Goal: Transaction & Acquisition: Purchase product/service

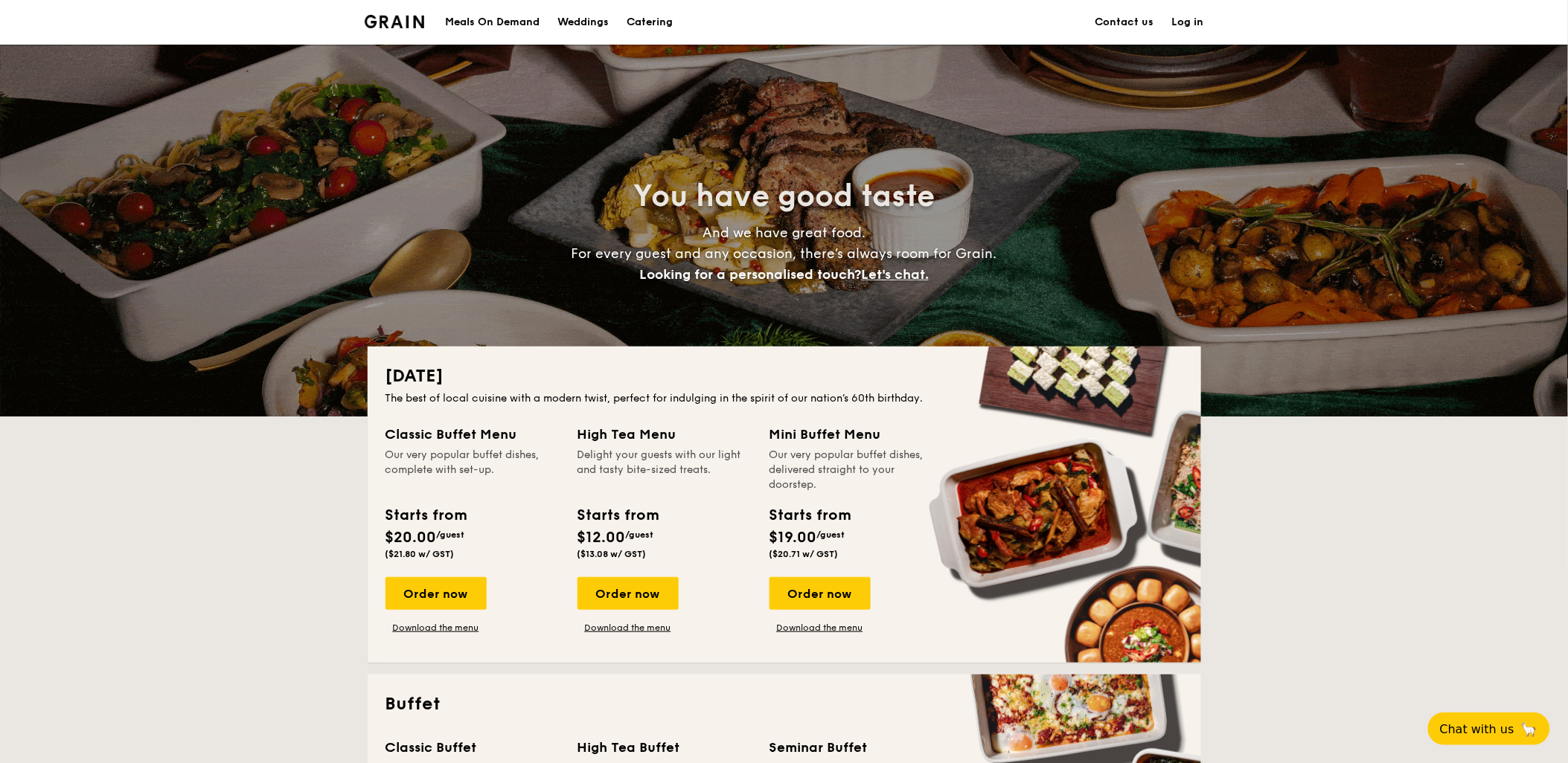
drag, startPoint x: 820, startPoint y: 597, endPoint x: 706, endPoint y: 595, distance: 114.0
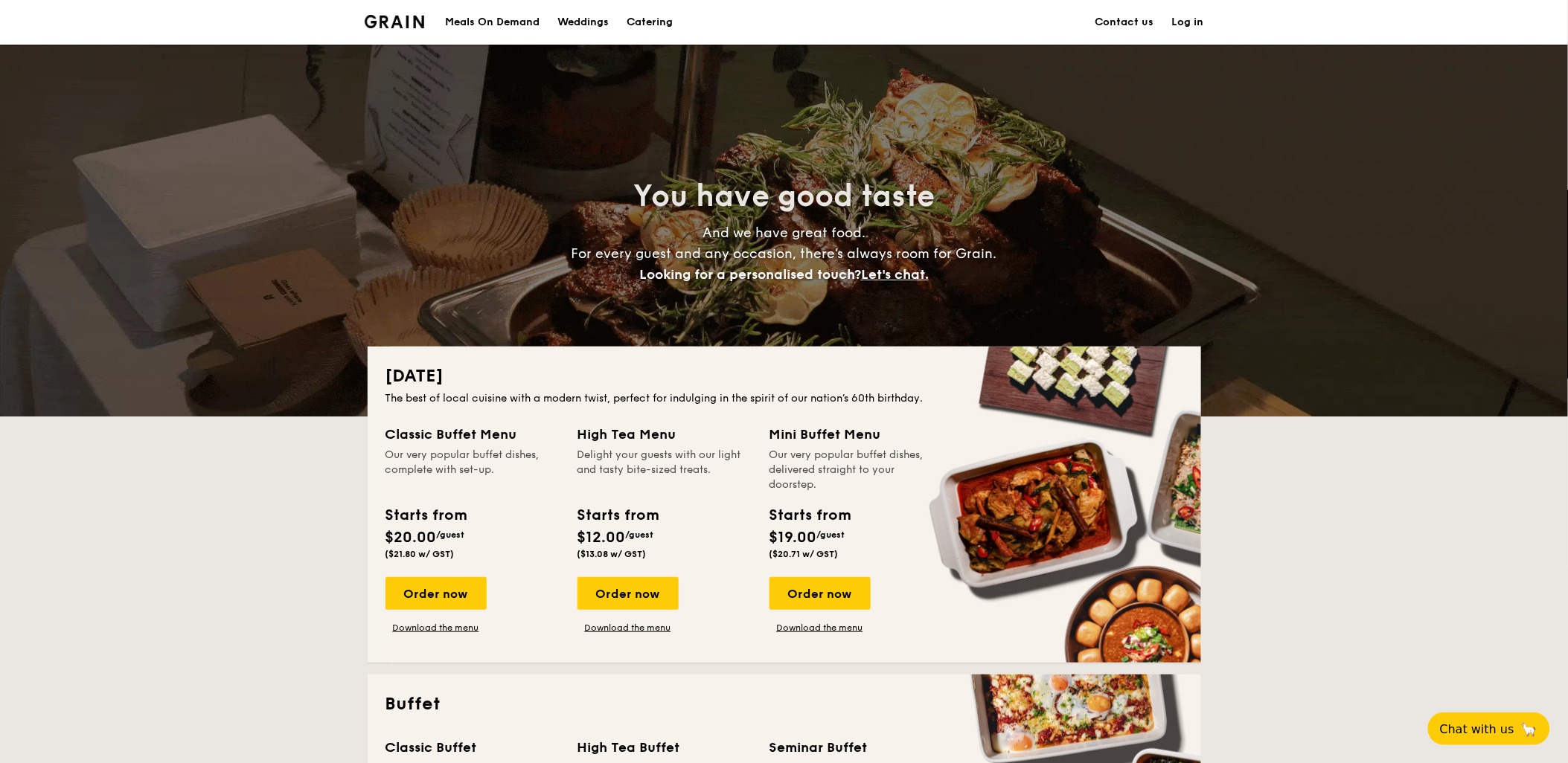
click at [706, 595] on div "Classic Buffet Menu Our very popular buffet dishes, complete with set-up. Start…" at bounding box center [785, 534] width 798 height 221
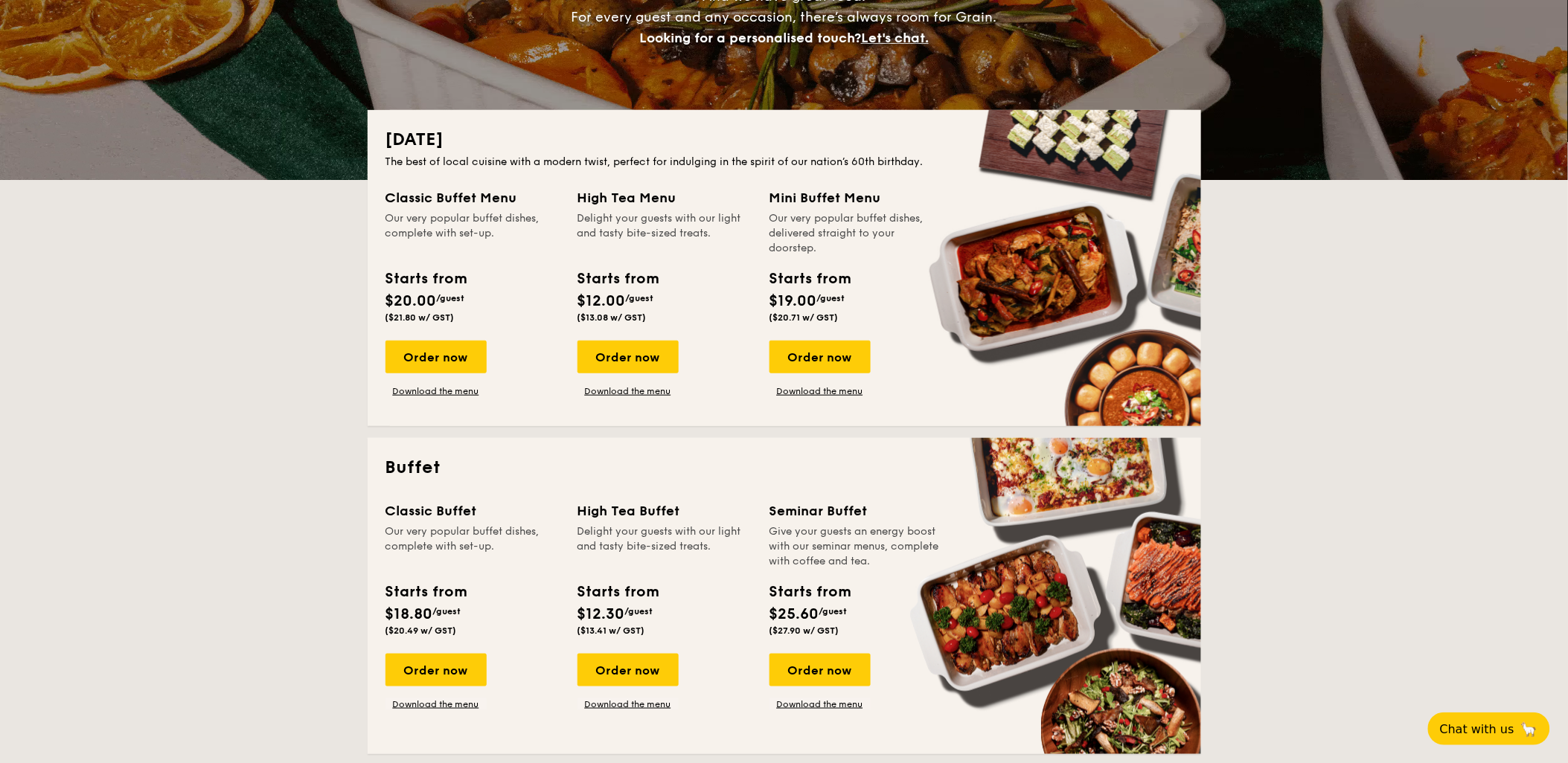
scroll to position [247, 0]
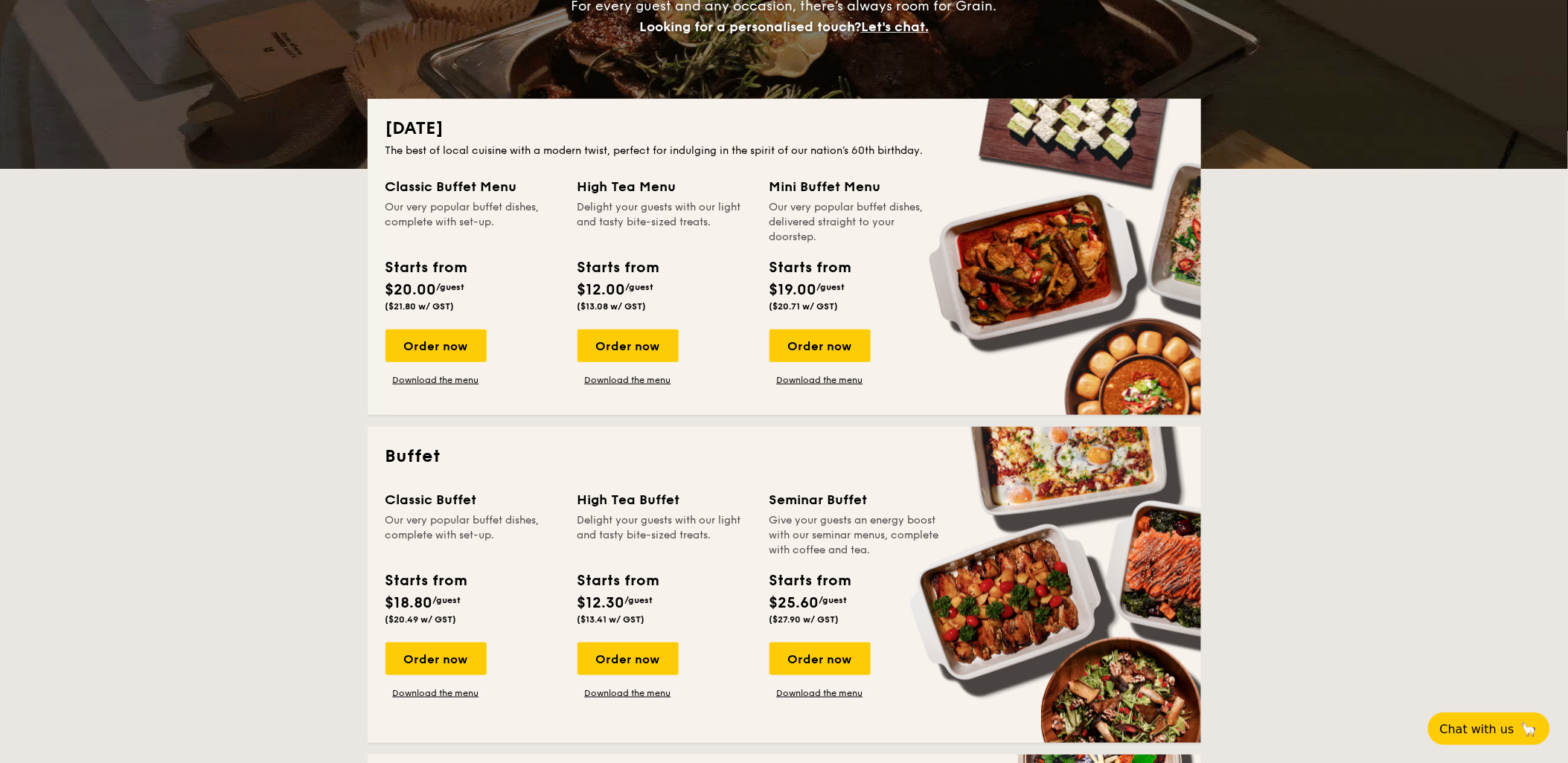
click at [704, 643] on div "Order now Download the menu" at bounding box center [664, 671] width 174 height 57
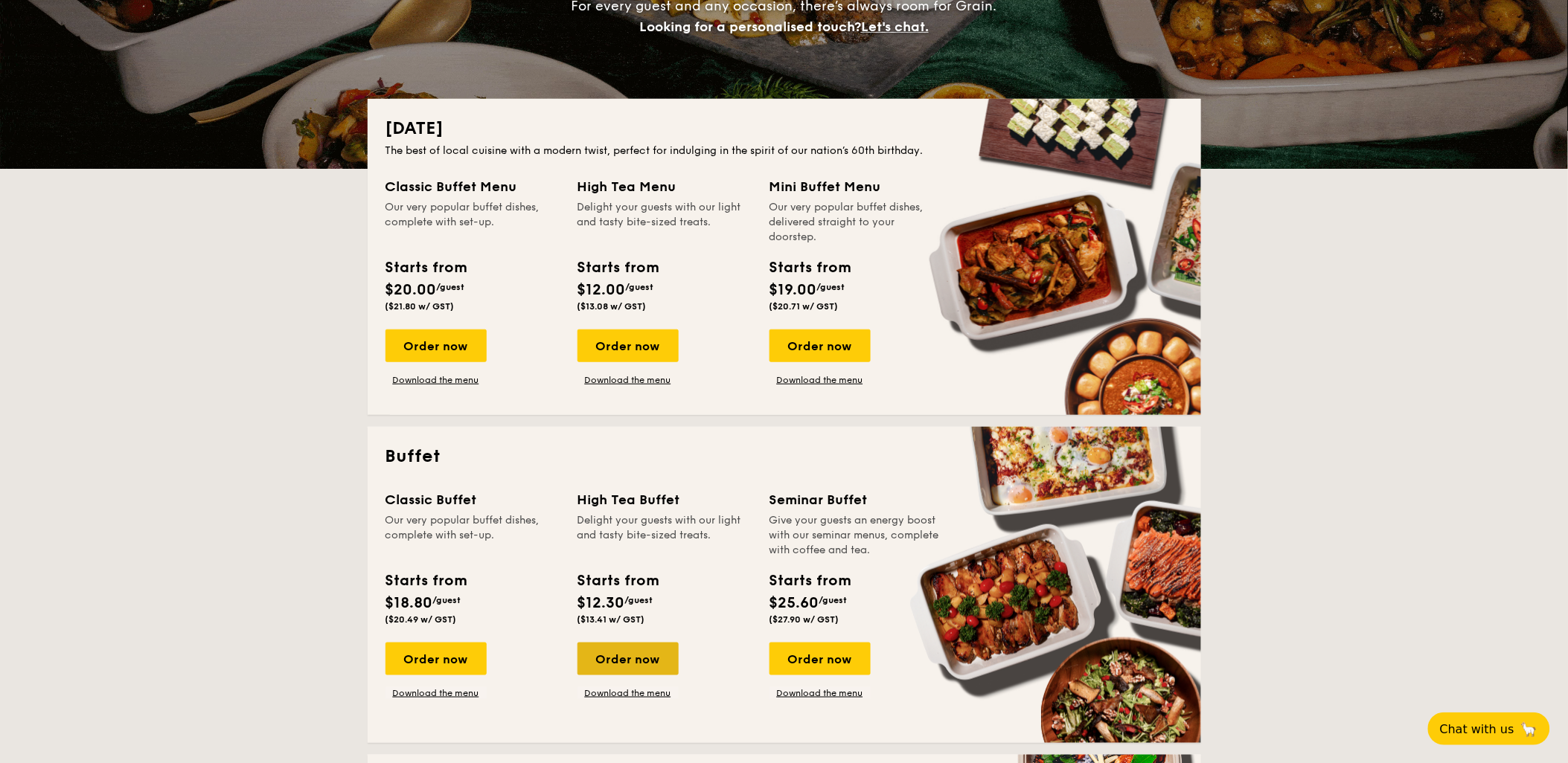
click at [649, 649] on div "Order now" at bounding box center [628, 658] width 101 height 33
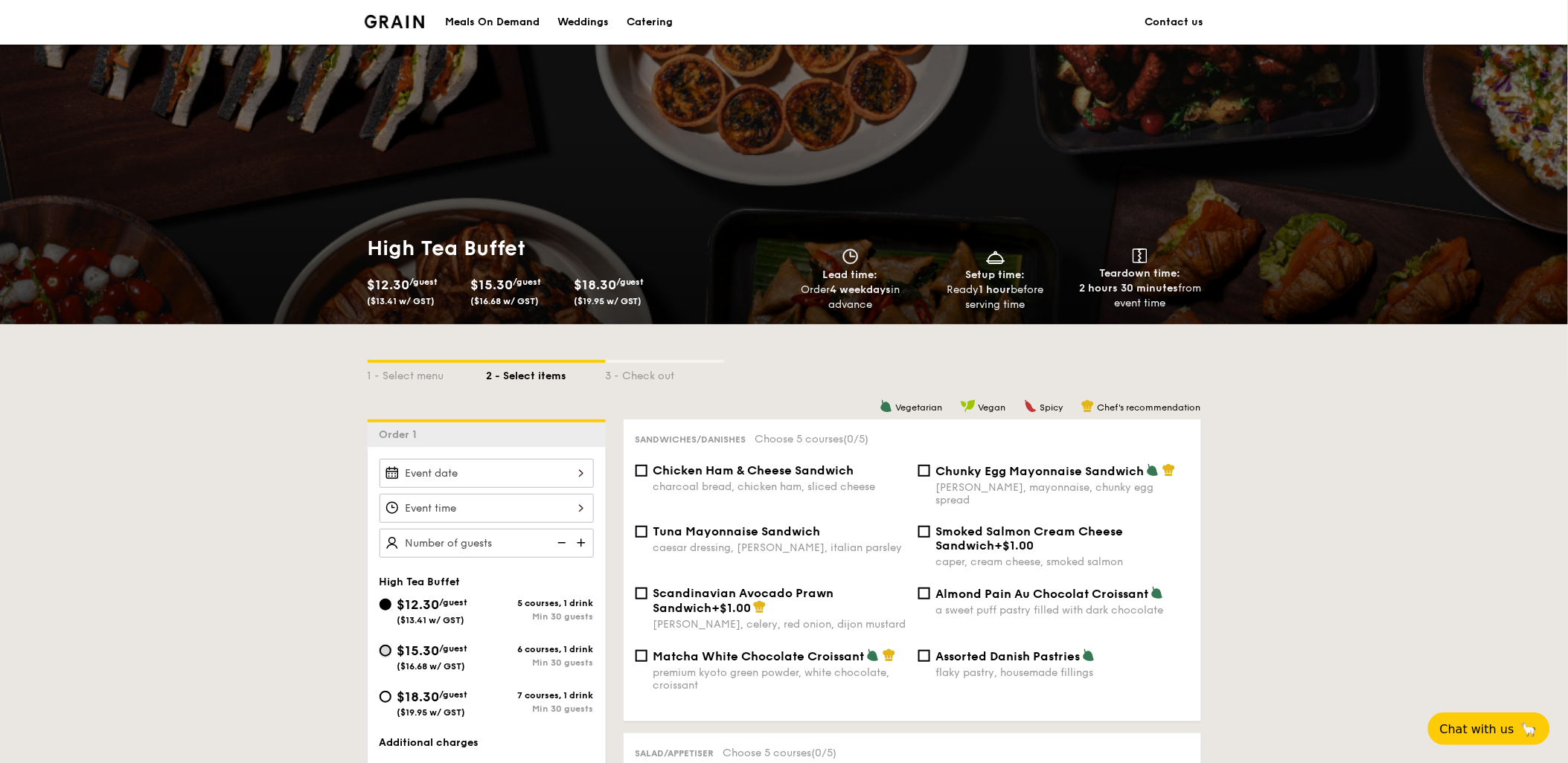
click at [384, 651] on input "$15.30 /guest ($16.68 w/ GST) 6 courses, 1 drink Min 30 guests" at bounding box center [385, 650] width 12 height 12
radio input "true"
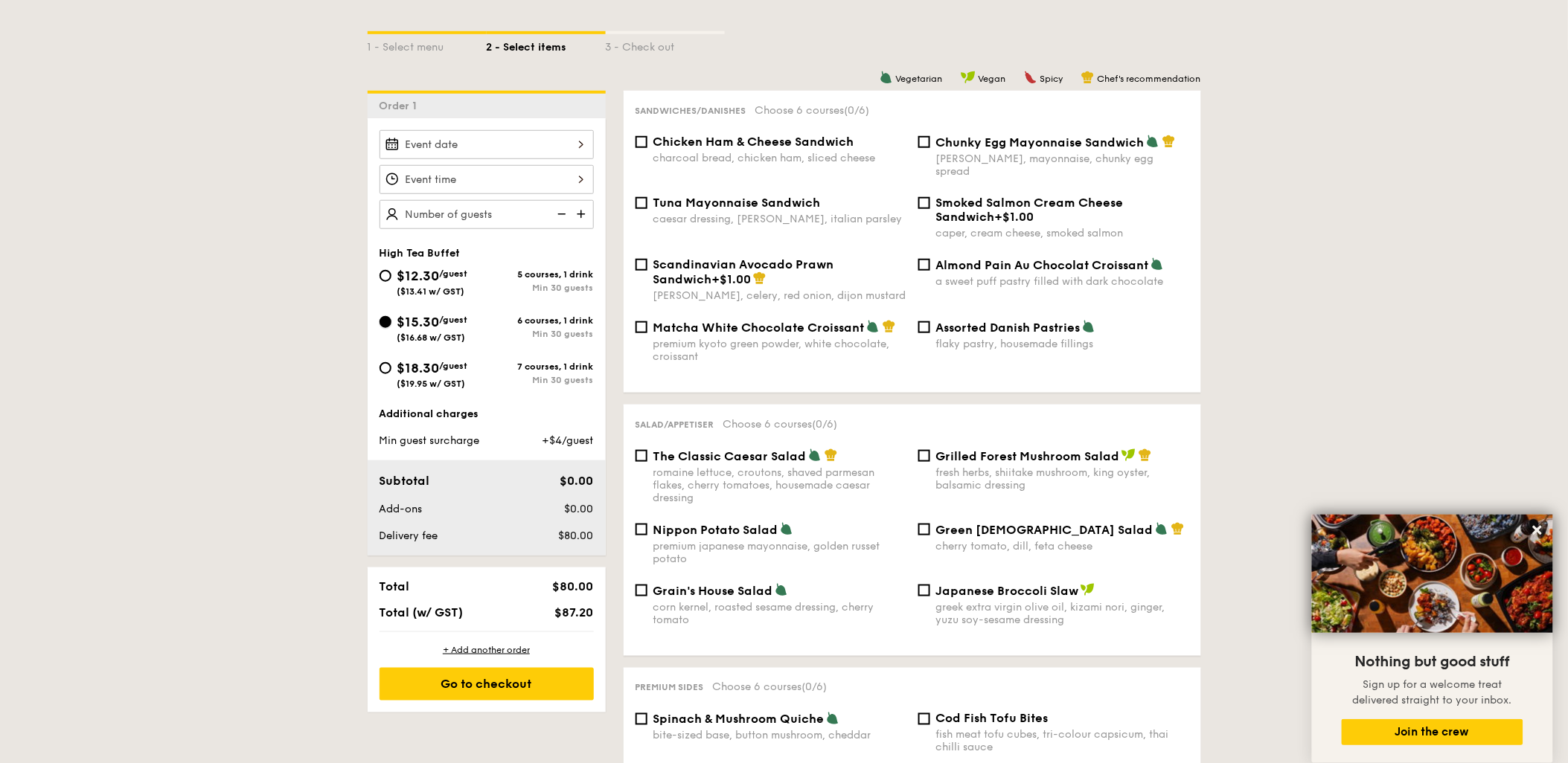
scroll to position [331, 0]
click at [578, 208] on img at bounding box center [583, 213] width 22 height 28
click at [576, 218] on img at bounding box center [583, 213] width 22 height 28
click at [579, 218] on img at bounding box center [583, 213] width 22 height 28
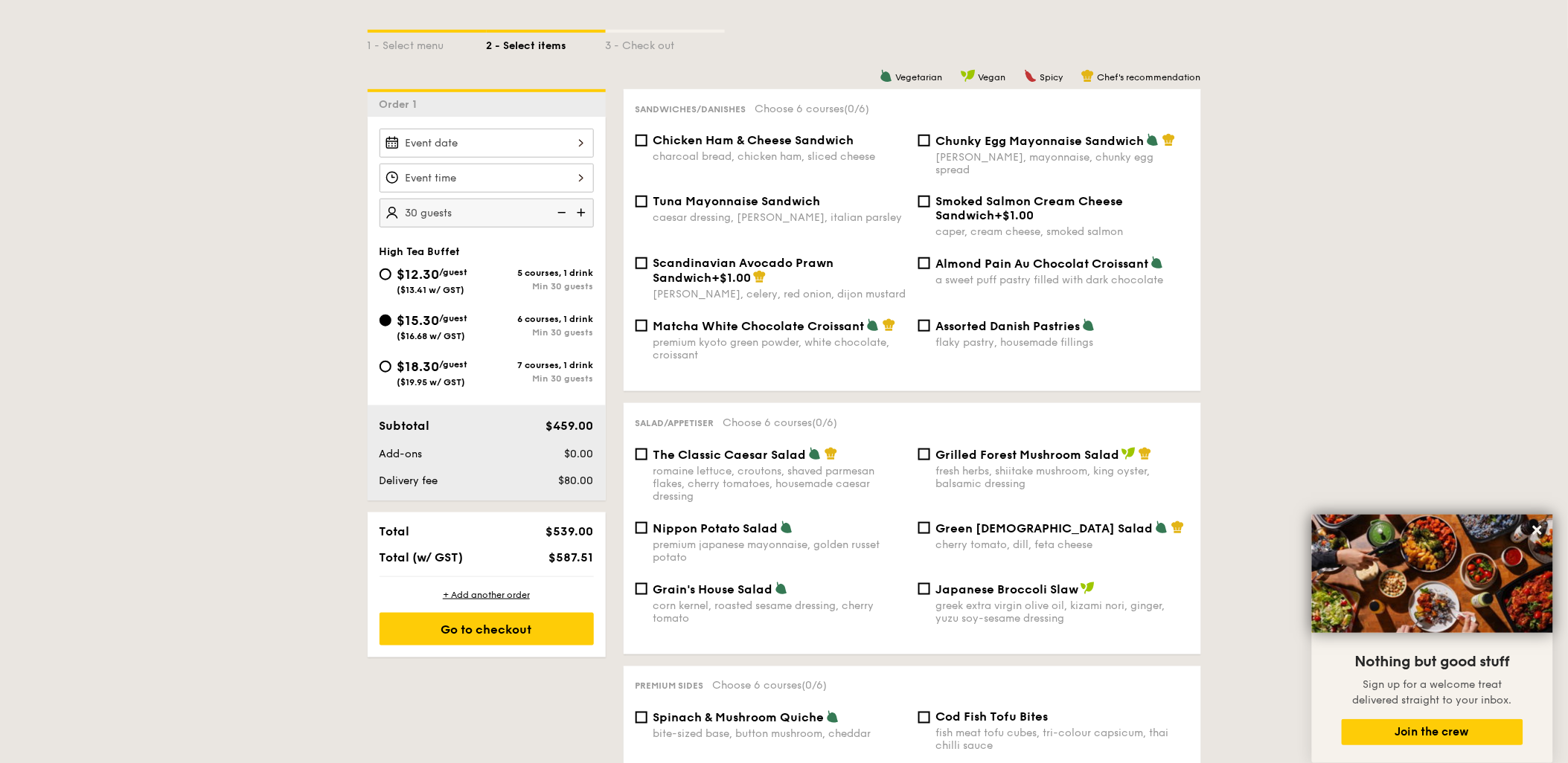
click at [579, 218] on img at bounding box center [583, 213] width 22 height 28
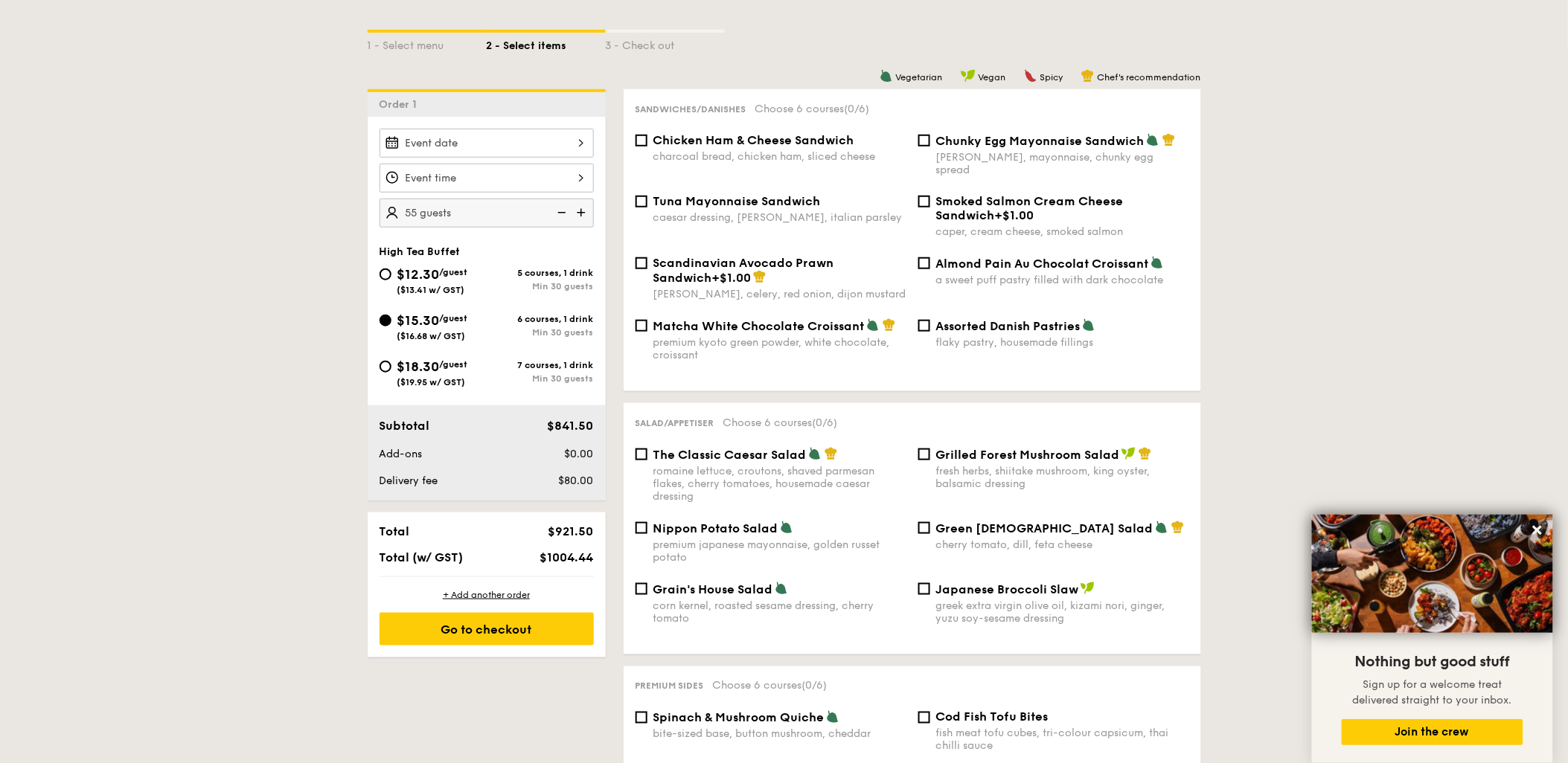
click at [579, 218] on img at bounding box center [583, 213] width 22 height 28
type input "65 guests"
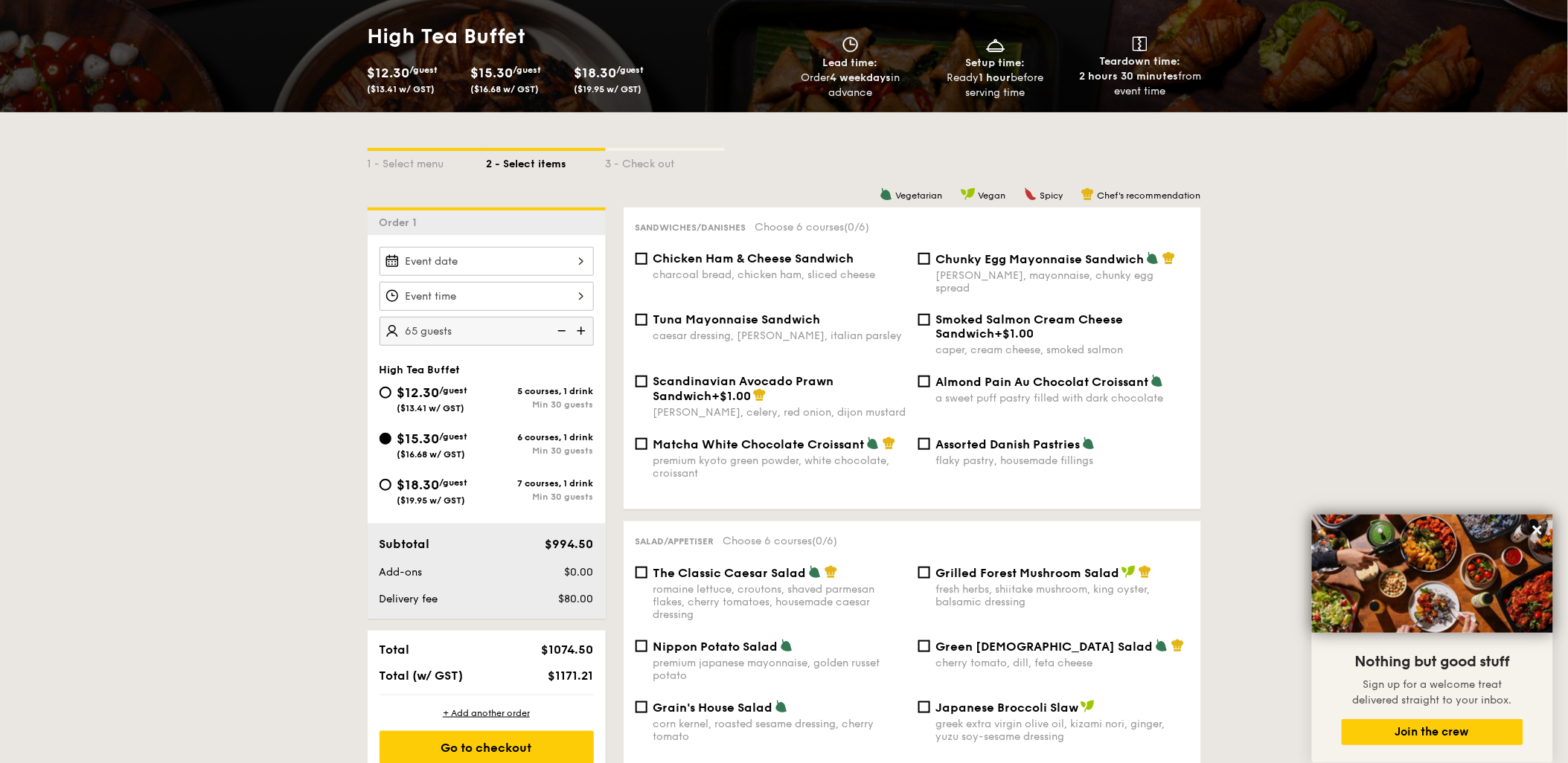
scroll to position [0, 0]
